Goal: Information Seeking & Learning: Find specific fact

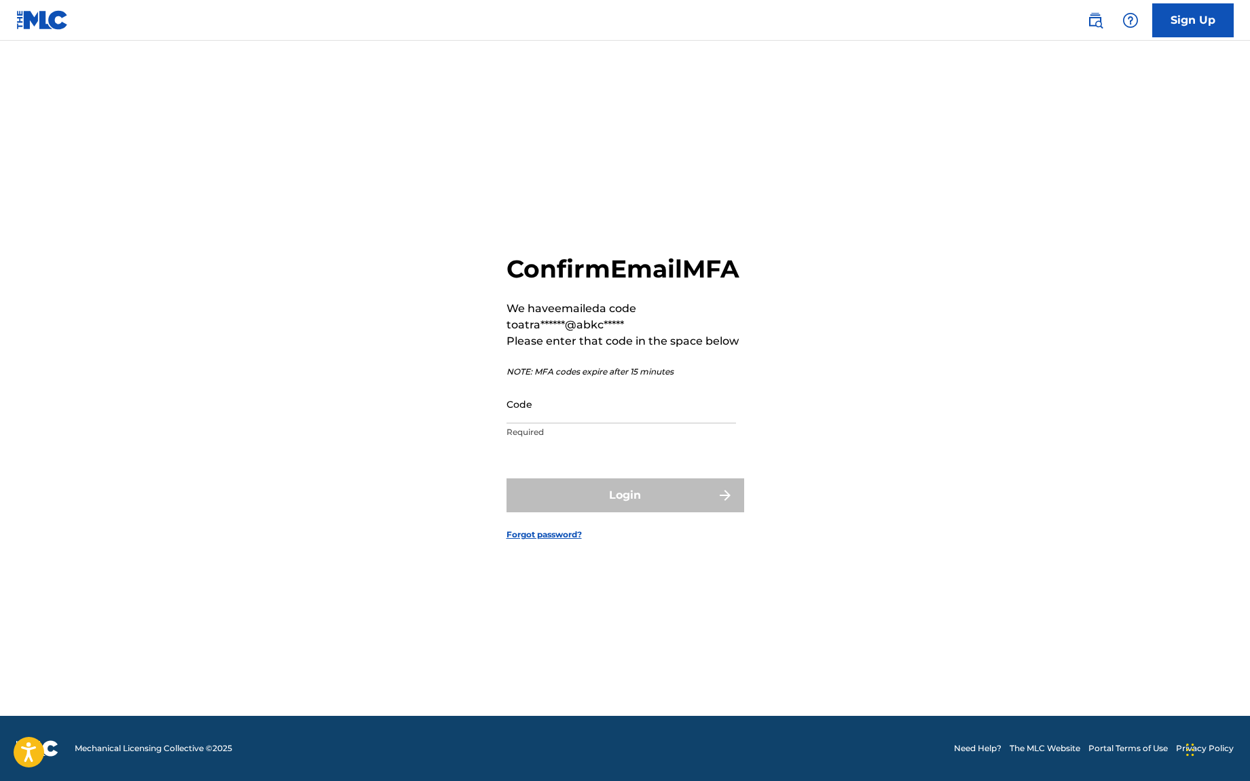
click at [589, 421] on input "Code" at bounding box center [620, 404] width 229 height 39
paste input "832058"
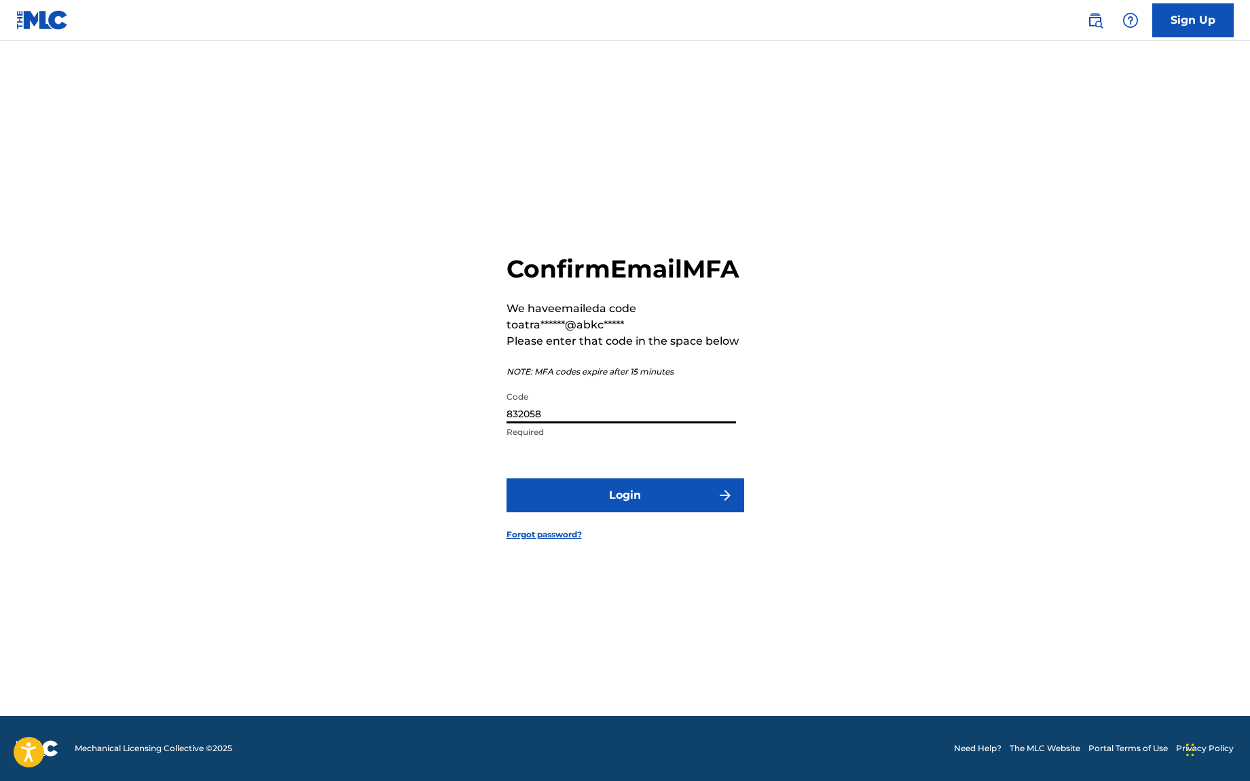
type input "832058"
click at [650, 506] on button "Login" at bounding box center [625, 496] width 238 height 34
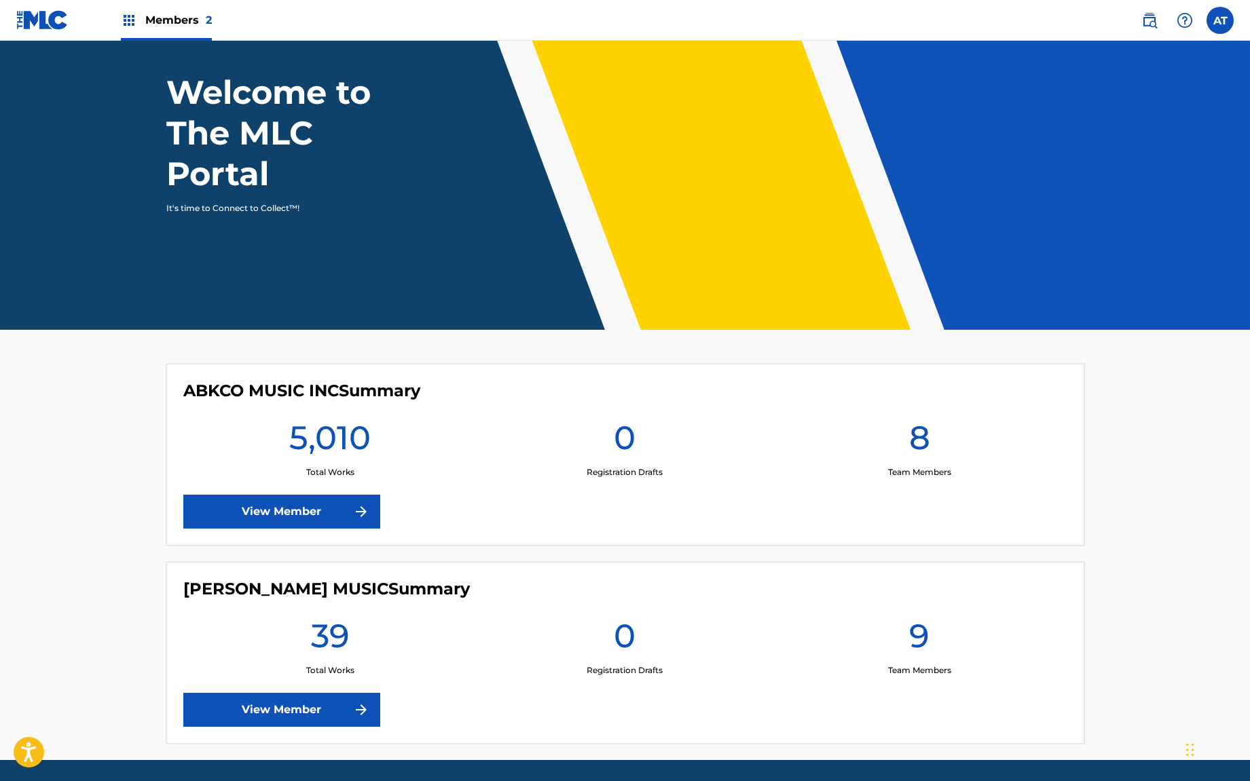
scroll to position [112, 0]
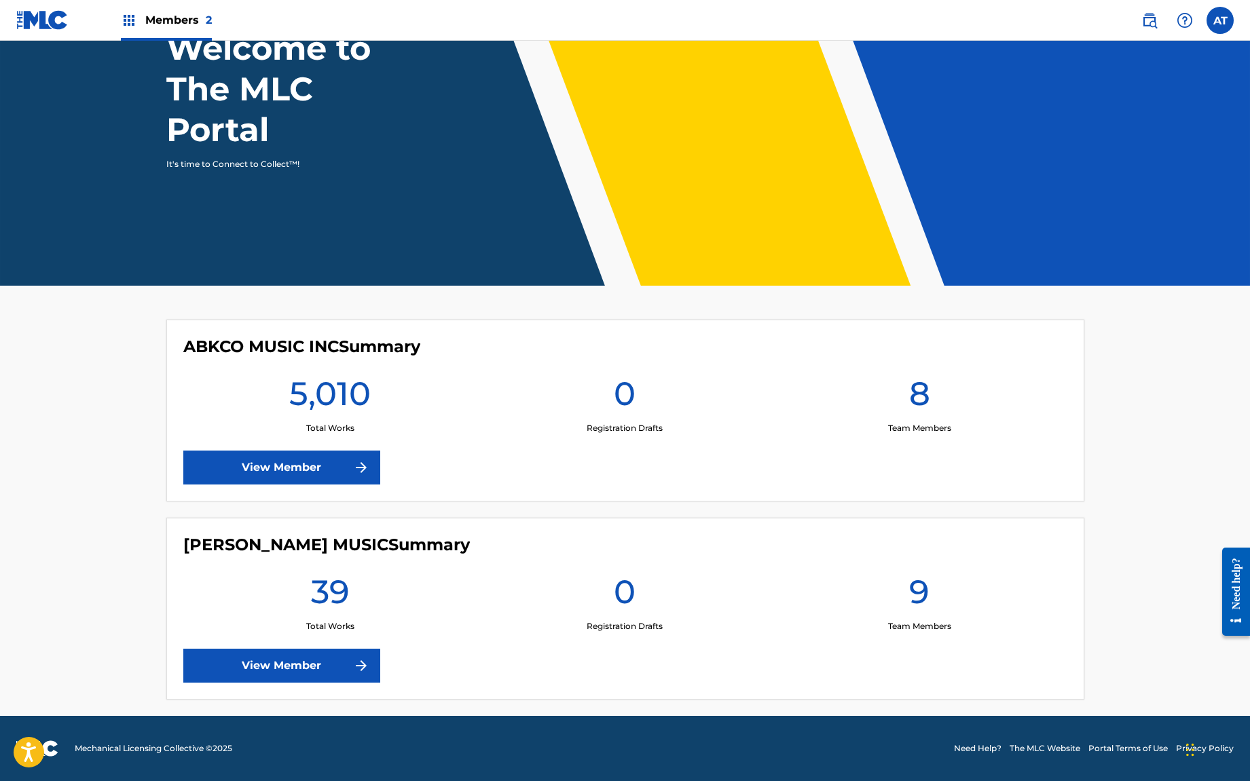
click at [1148, 22] on img at bounding box center [1149, 20] width 16 height 16
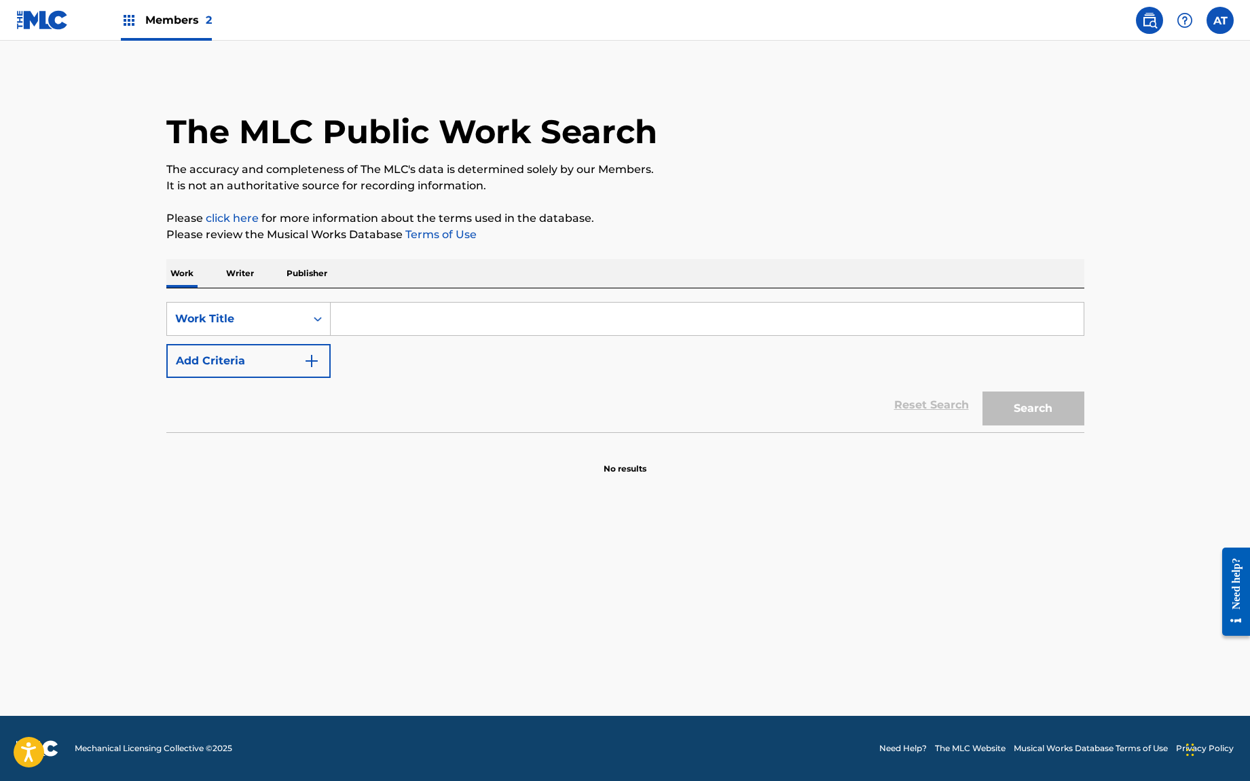
click at [498, 301] on div "SearchWithCriteriaacc16462-2b55-4c17-ab16-4a3f07114792 Work Title Add Criteria …" at bounding box center [625, 361] width 918 height 144
click at [489, 320] on input "Search Form" at bounding box center [707, 319] width 753 height 33
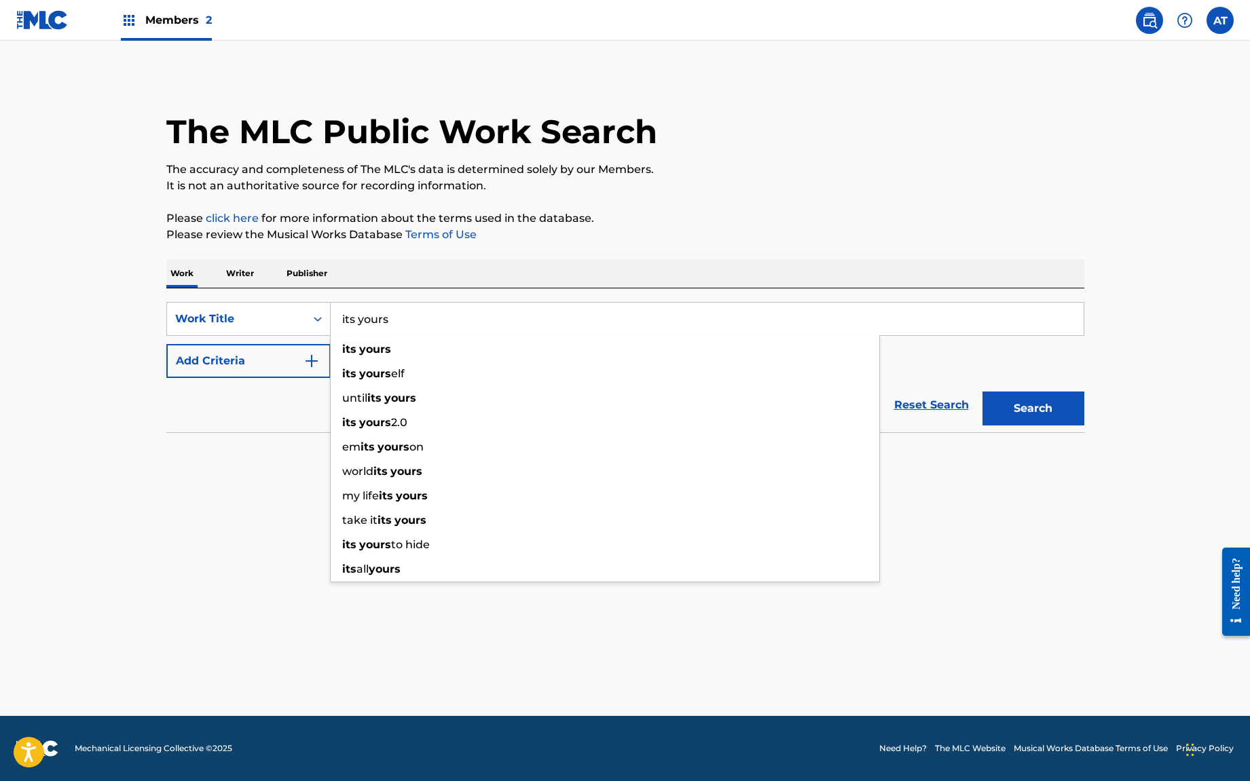
type input "its yours"
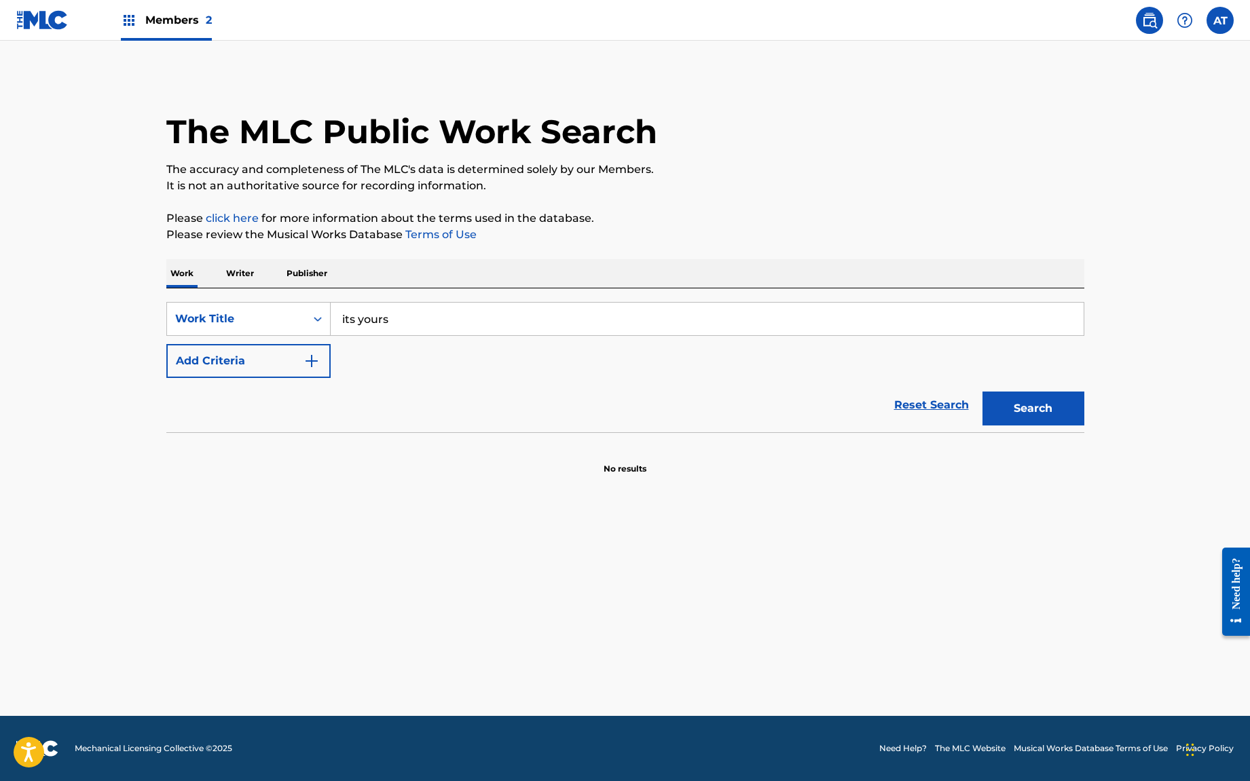
click at [166, 344] on button "Add Criteria" at bounding box center [248, 361] width 164 height 34
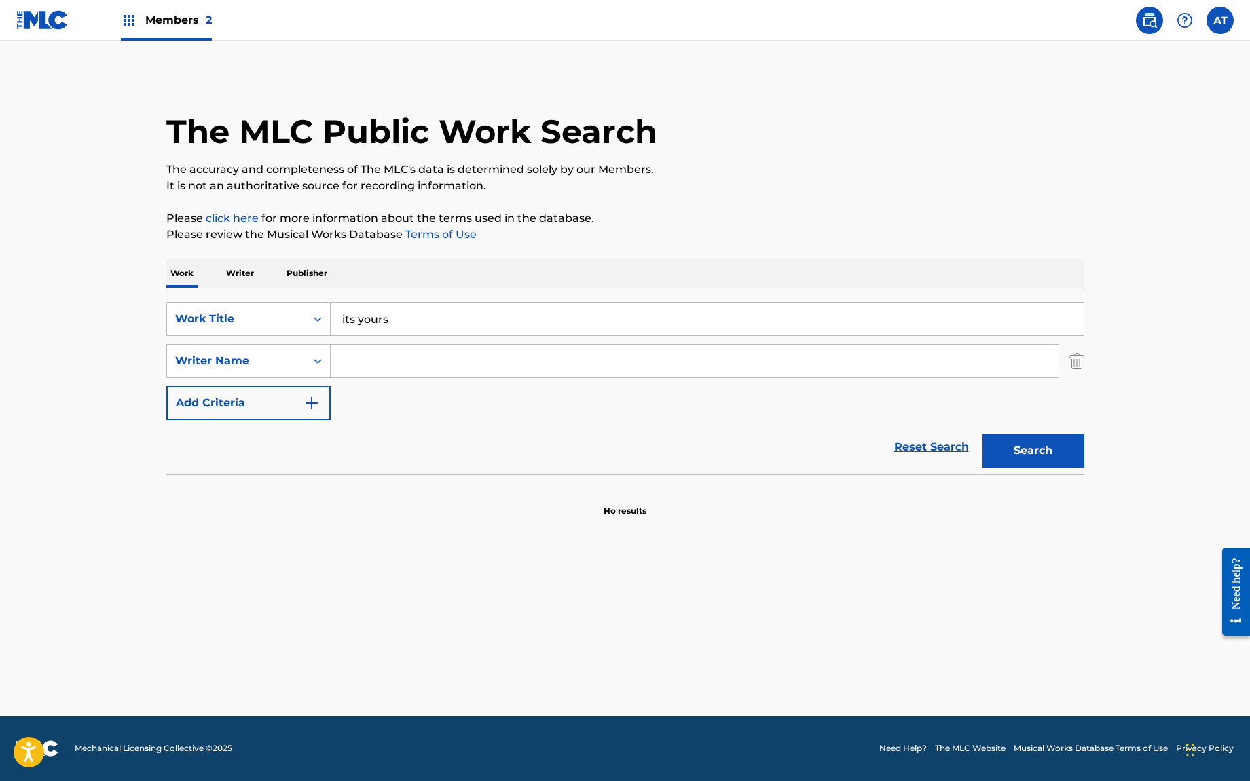
click at [439, 363] on input "Search Form" at bounding box center [695, 361] width 728 height 33
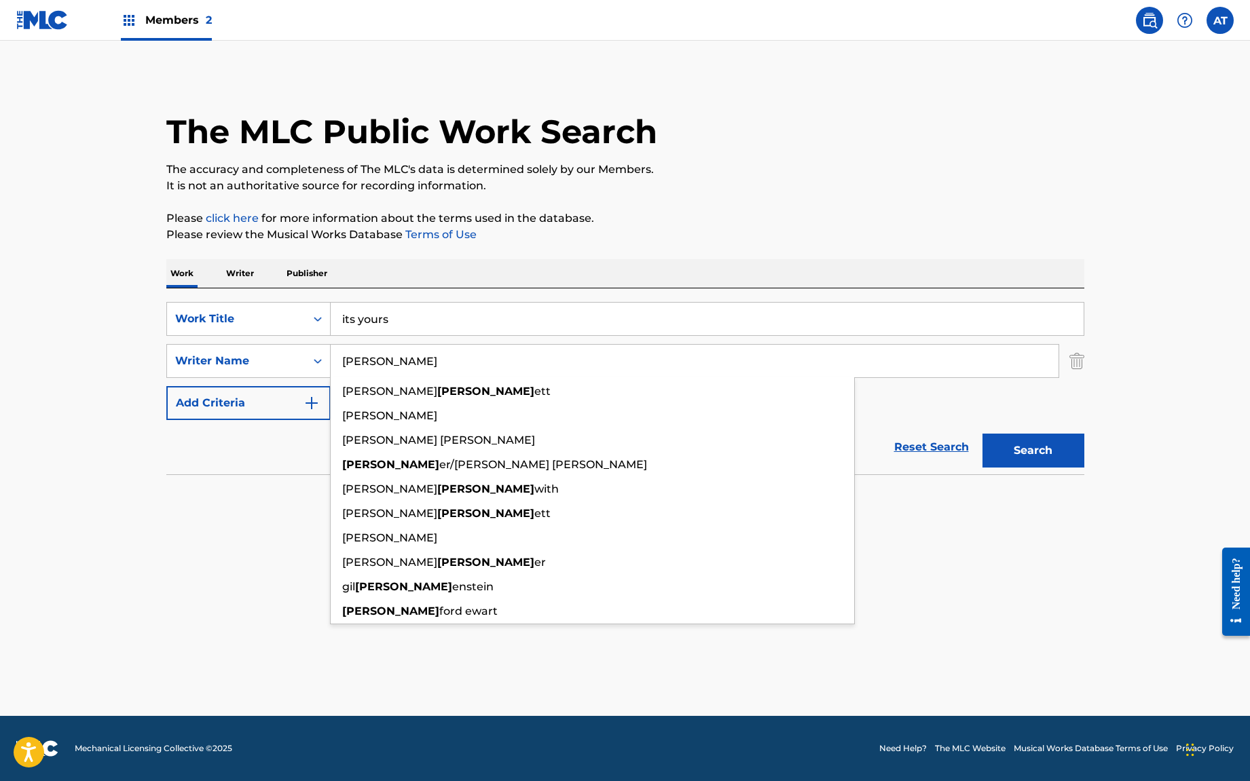
click at [982, 434] on button "Search" at bounding box center [1033, 451] width 102 height 34
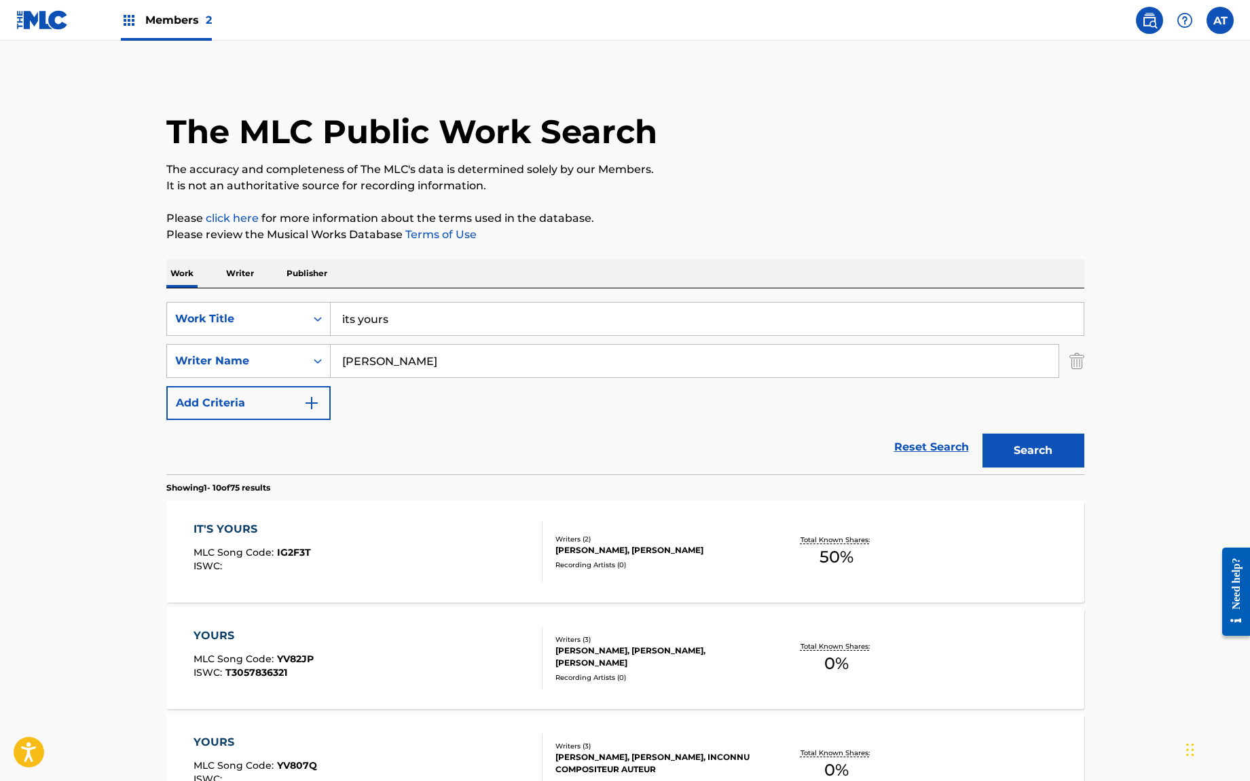
scroll to position [204, 0]
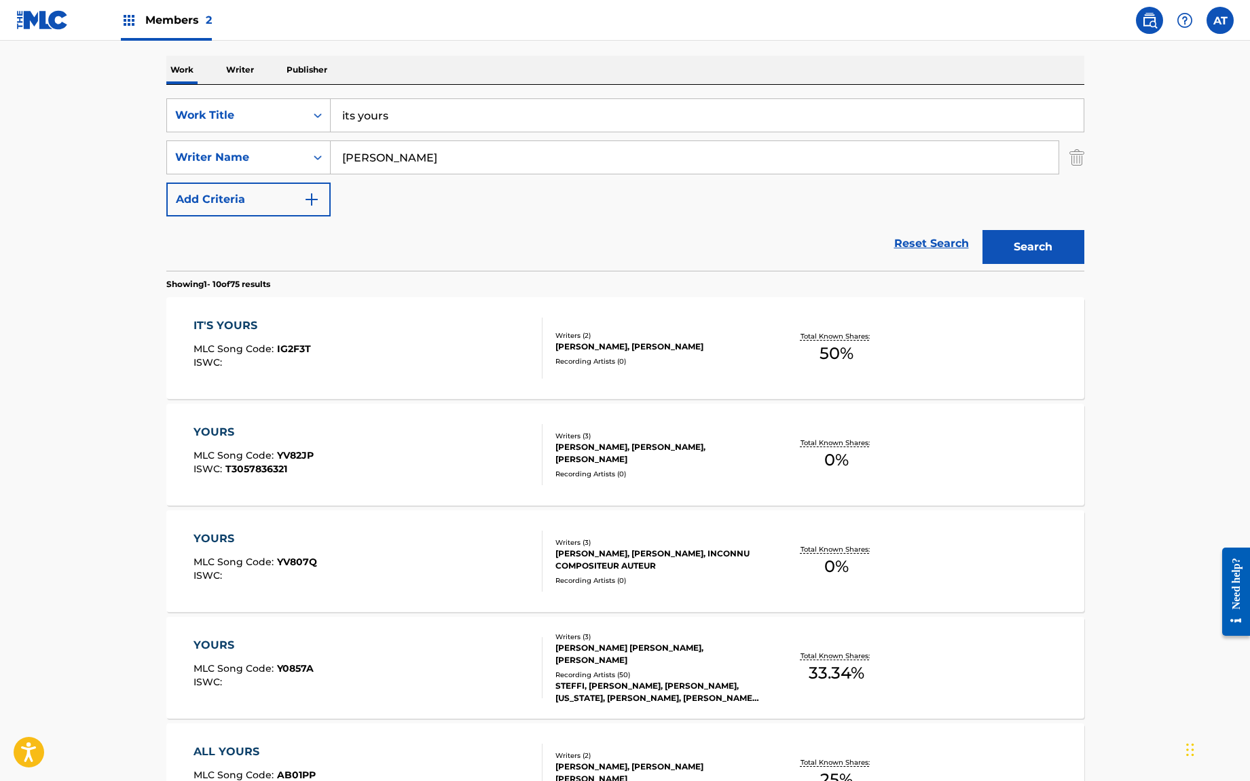
click at [374, 174] on div "[PERSON_NAME]" at bounding box center [695, 158] width 728 height 34
click at [385, 151] on input "[PERSON_NAME]" at bounding box center [695, 157] width 728 height 33
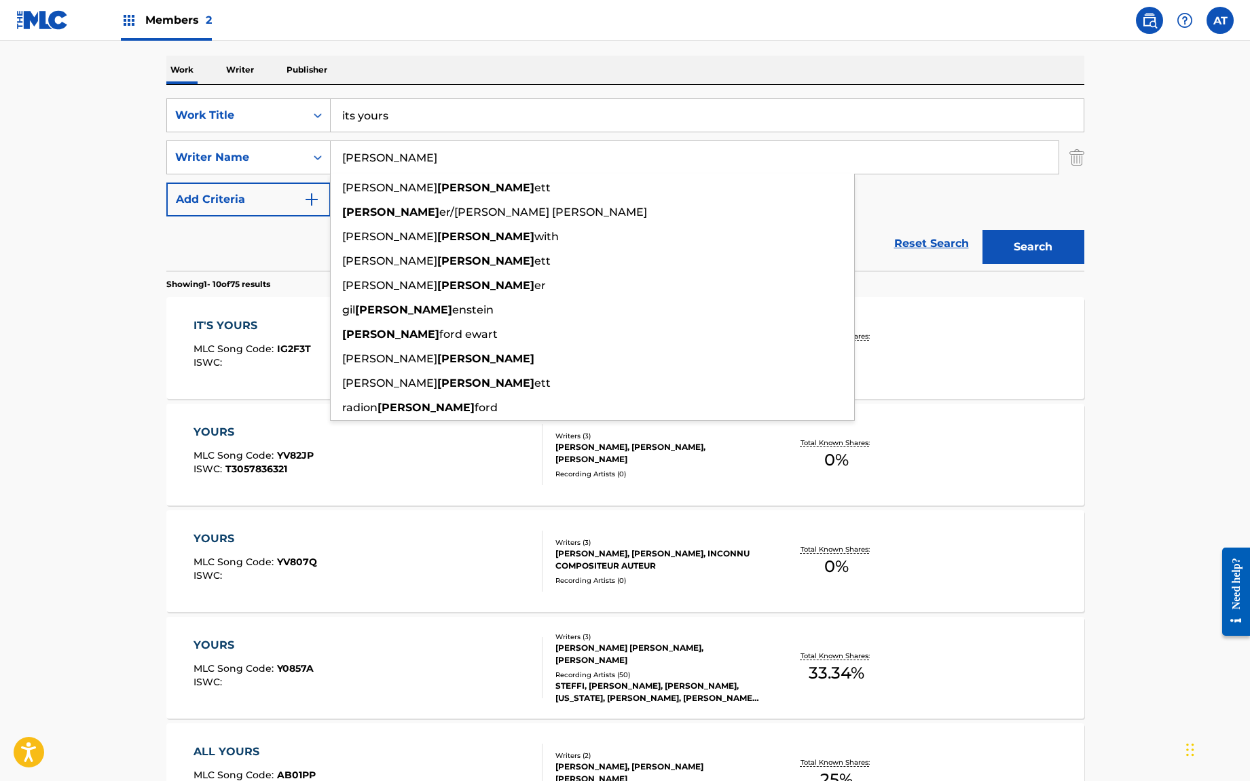
drag, startPoint x: 251, startPoint y: 135, endPoint x: 75, endPoint y: 100, distance: 178.7
click at [75, 100] on main "The MLC Public Work Search The accuracy and completeness of The MLC's data is d…" at bounding box center [625, 636] width 1250 height 1598
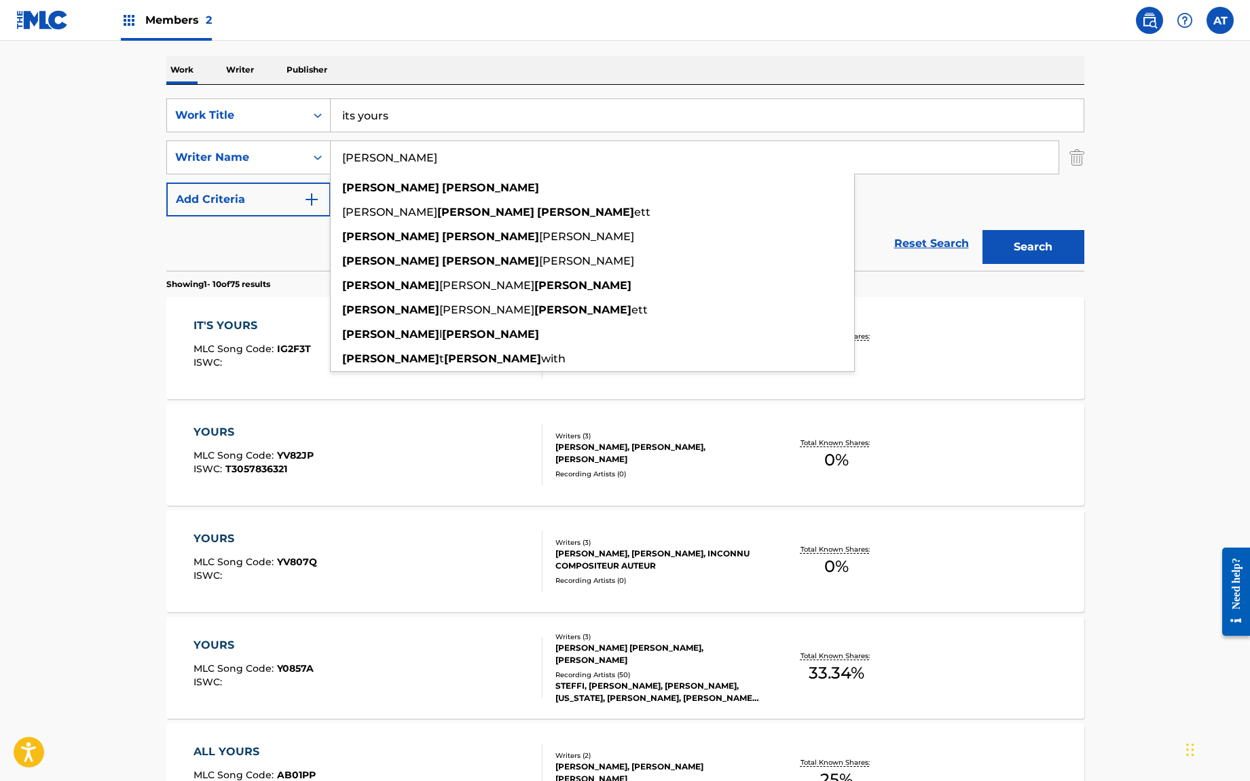
type input "[PERSON_NAME]"
click at [982, 230] on button "Search" at bounding box center [1033, 247] width 102 height 34
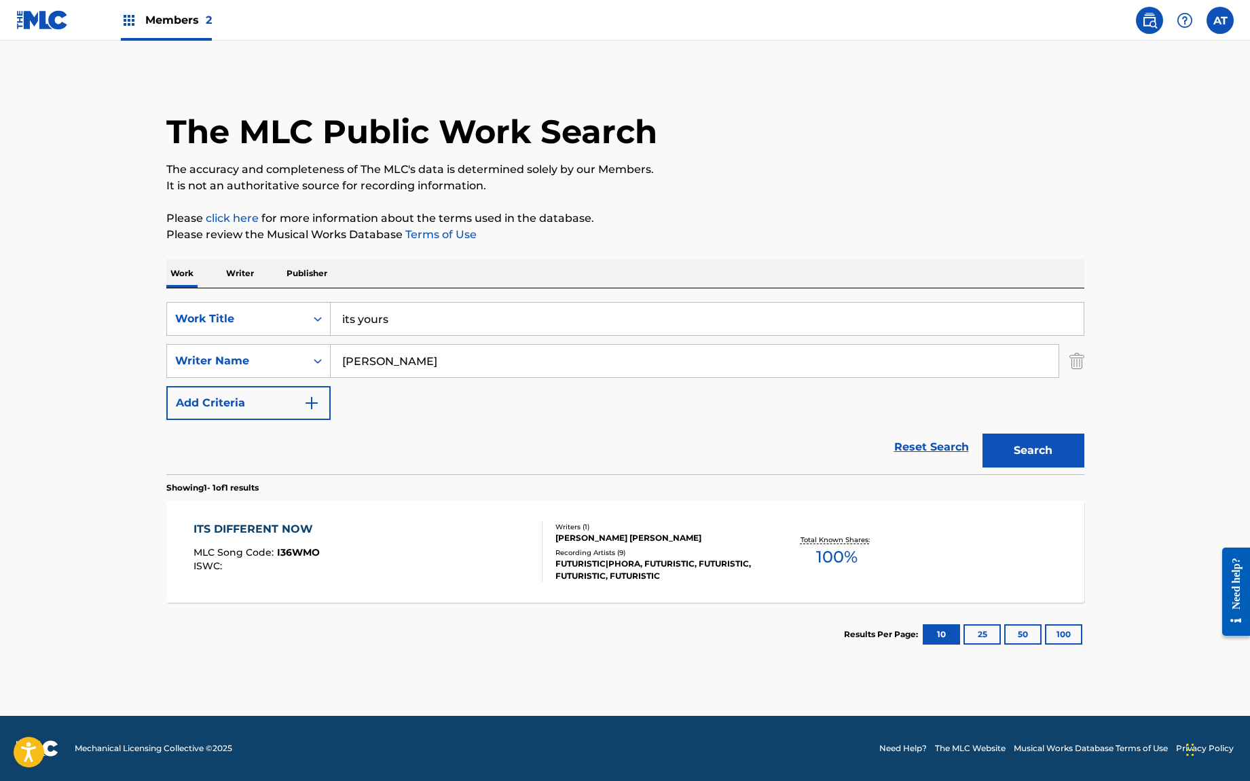
click at [436, 365] on input "[PERSON_NAME]" at bounding box center [695, 361] width 728 height 33
click at [418, 318] on input "its yours" at bounding box center [707, 319] width 753 height 33
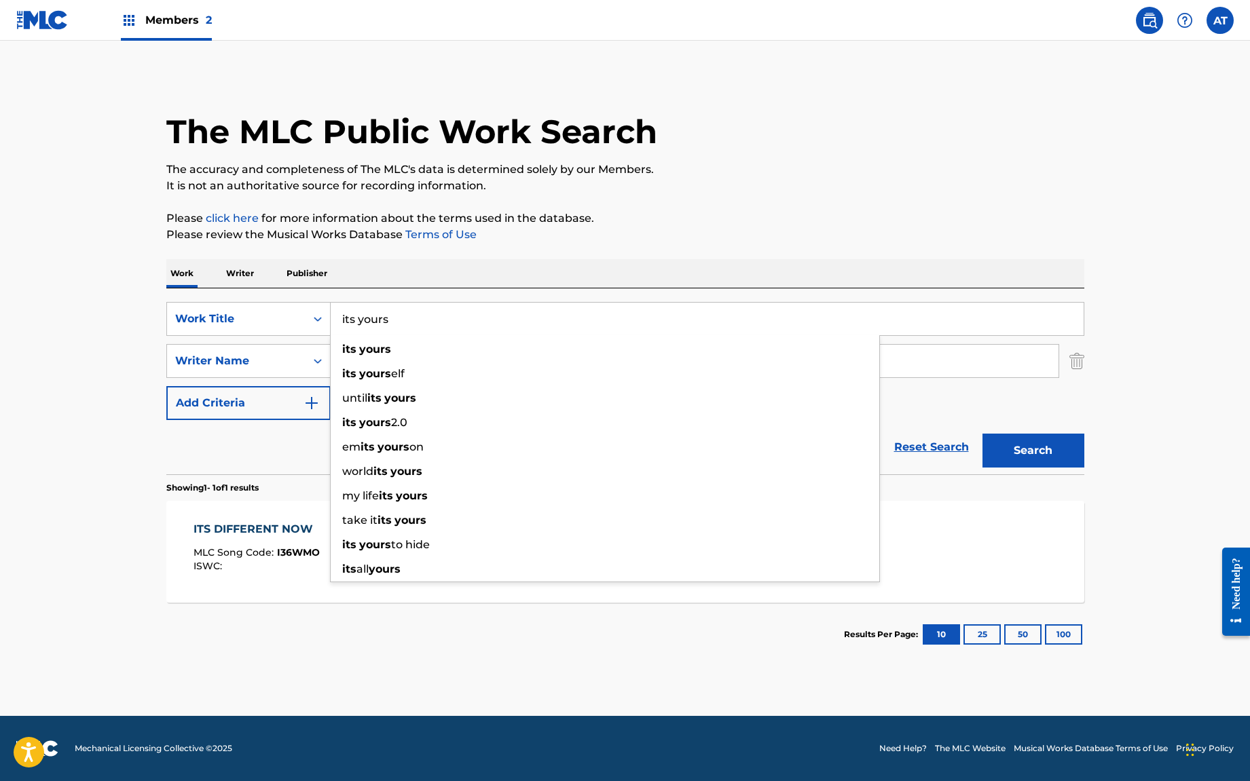
click at [1113, 149] on main "The MLC Public Work Search The accuracy and completeness of The MLC's data is d…" at bounding box center [625, 379] width 1250 height 676
